Goal: Transaction & Acquisition: Purchase product/service

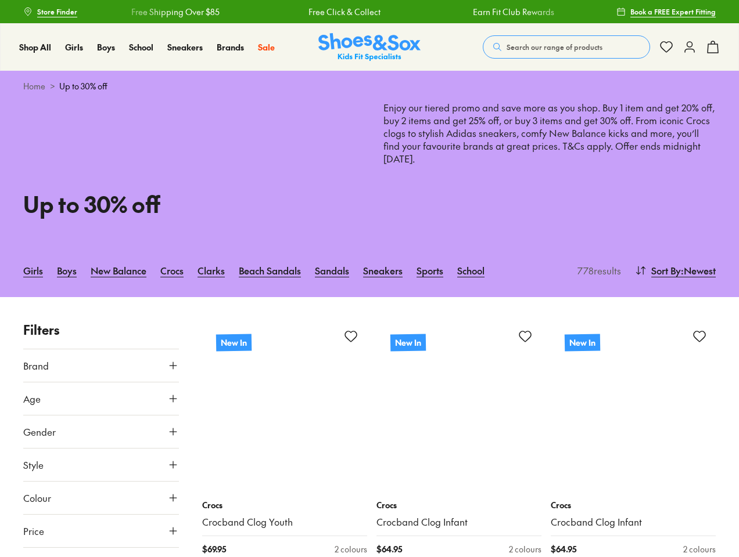
type input "***"
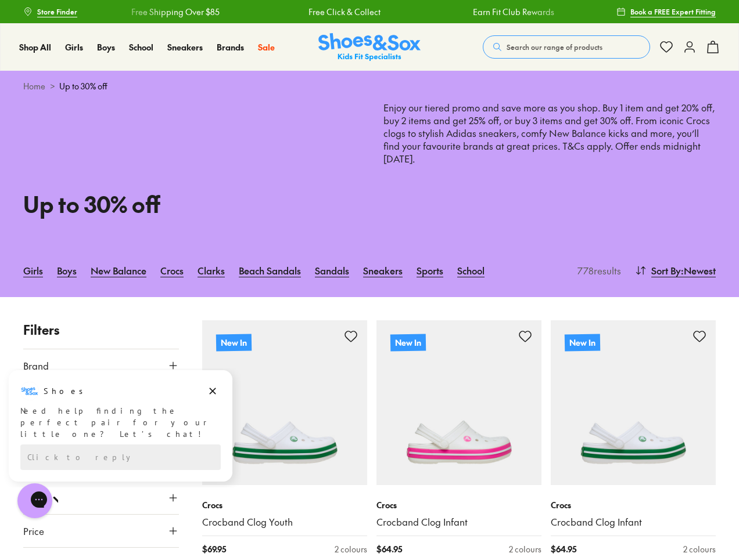
click at [566, 47] on span "Search our range of products" at bounding box center [554, 47] width 96 height 10
click at [471, 42] on button "Clear" at bounding box center [471, 42] width 37 height 21
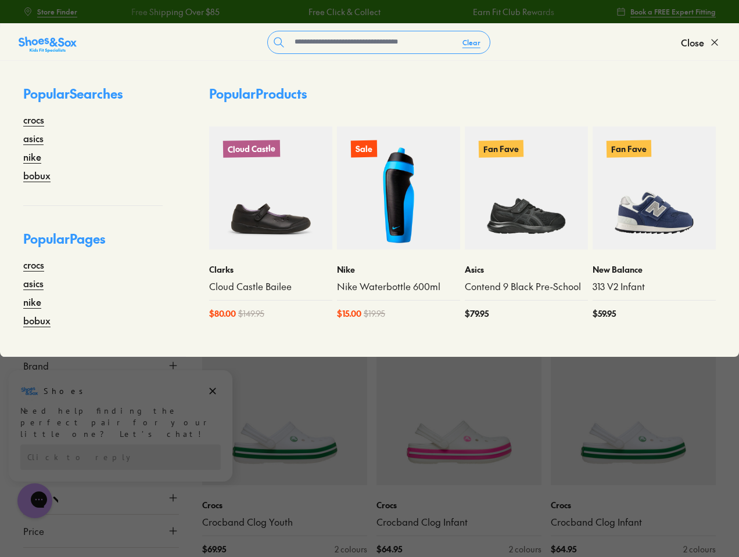
click at [700, 42] on span "Close" at bounding box center [691, 42] width 23 height 14
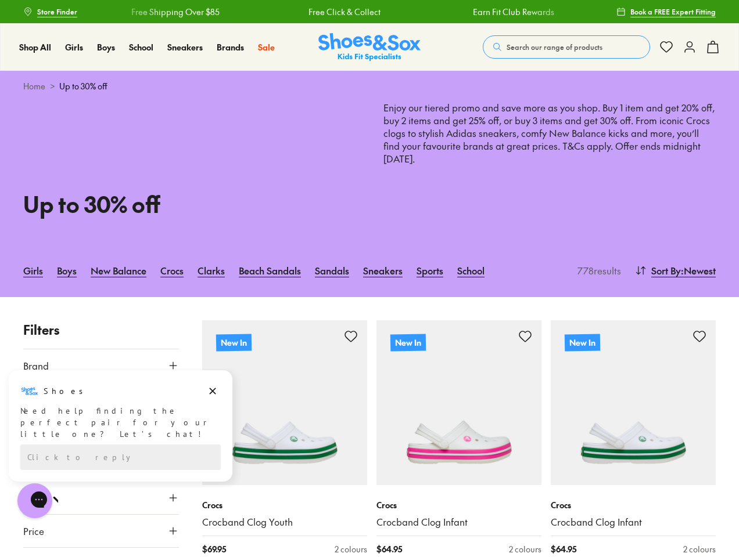
click at [712, 47] on icon at bounding box center [712, 47] width 14 height 14
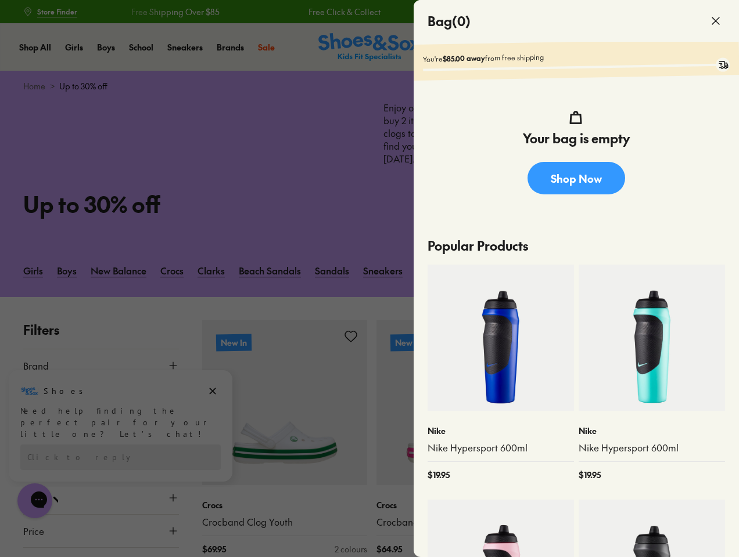
click at [673, 271] on div at bounding box center [369, 278] width 739 height 557
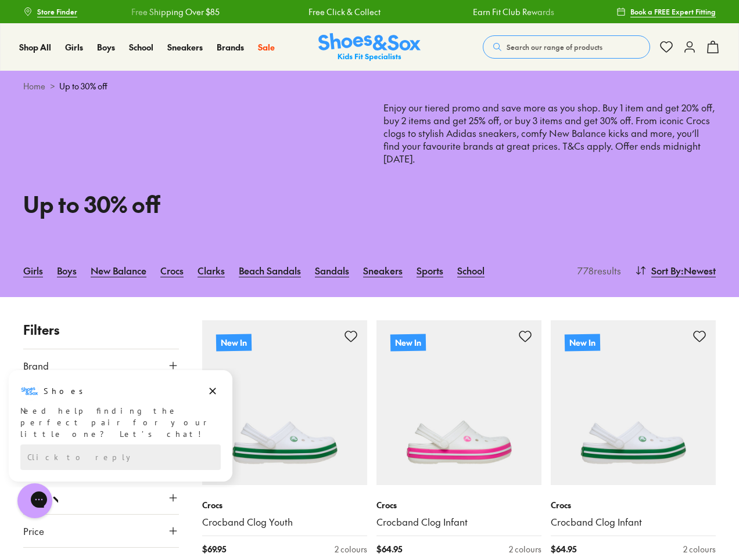
click at [101, 366] on button "Brand" at bounding box center [101, 366] width 156 height 33
click at [101, 531] on div "Ciao ( 55 )" at bounding box center [101, 533] width 156 height 14
